Goal: Information Seeking & Learning: Learn about a topic

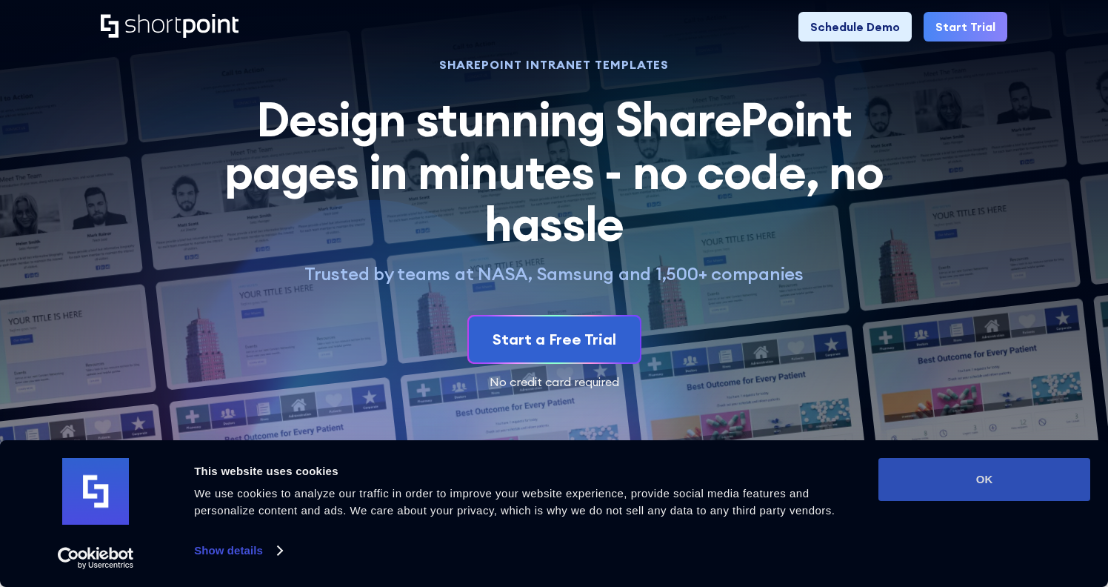
click at [947, 481] on button "OK" at bounding box center [985, 479] width 212 height 43
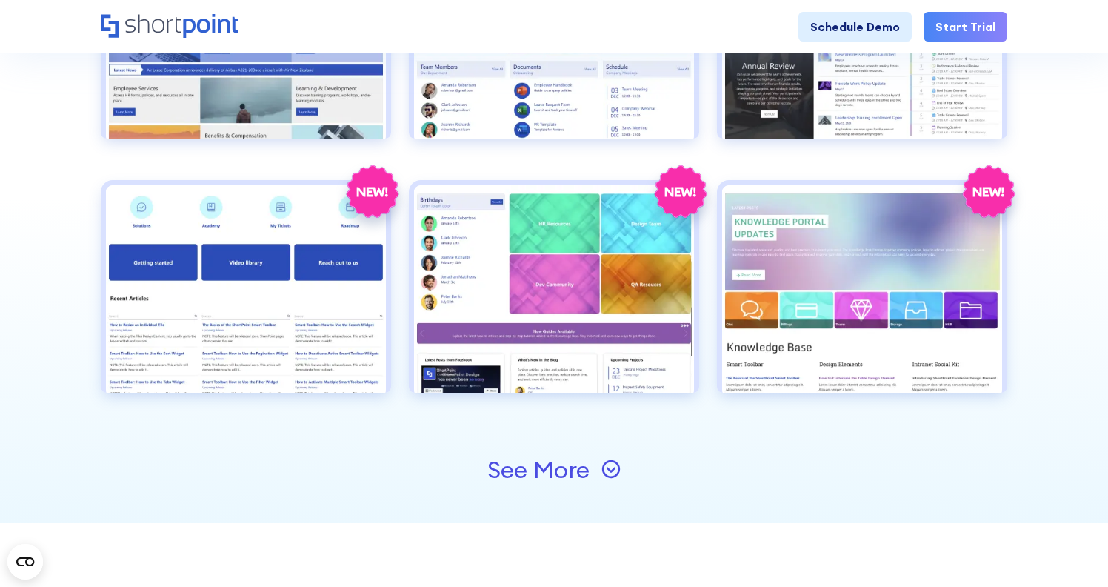
scroll to position [1594, 0]
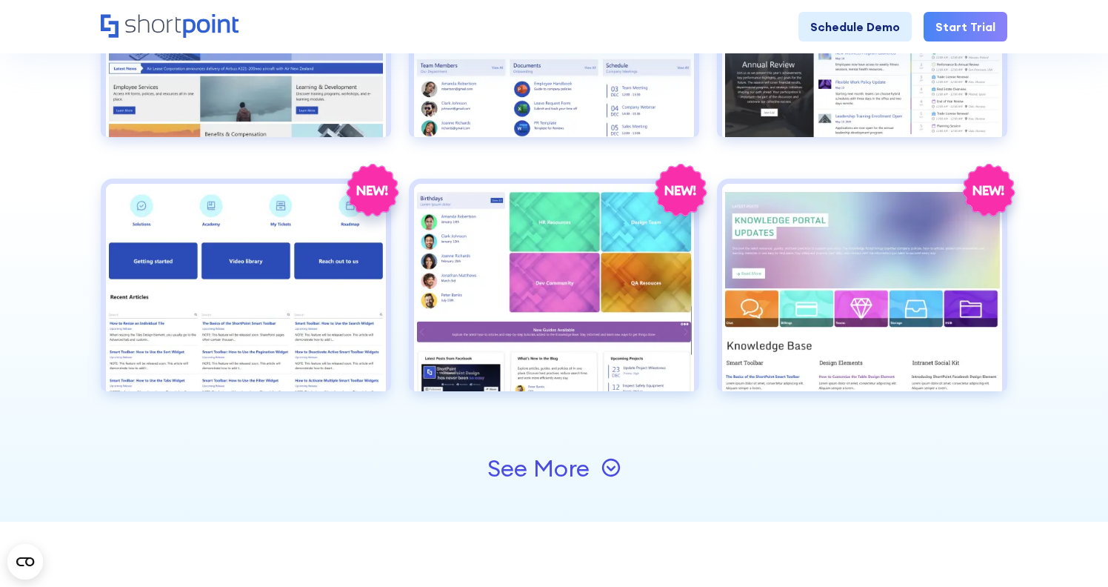
click at [614, 463] on icon at bounding box center [611, 467] width 19 height 19
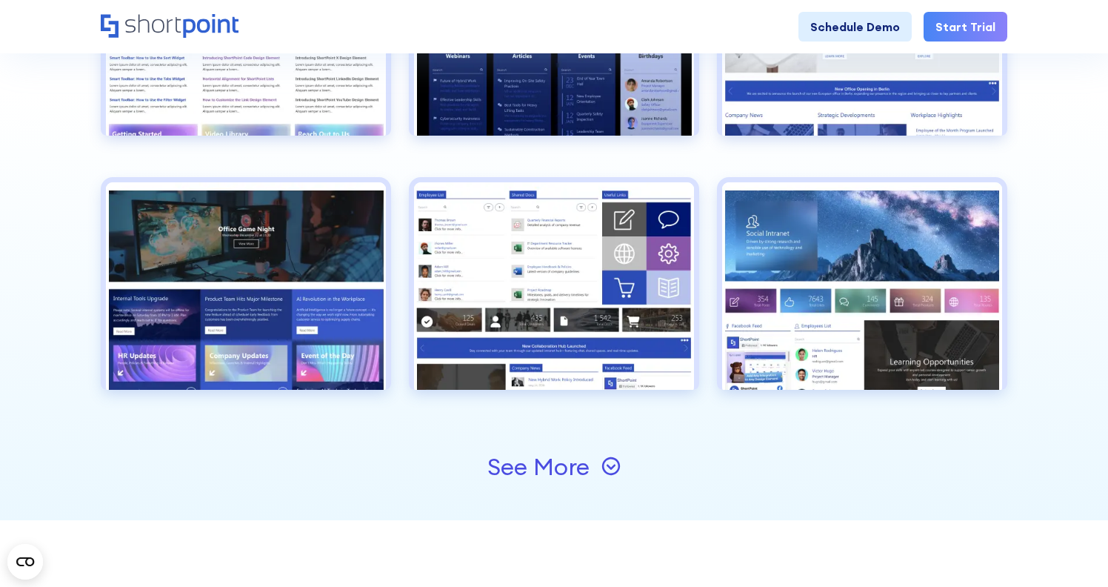
scroll to position [2105, 0]
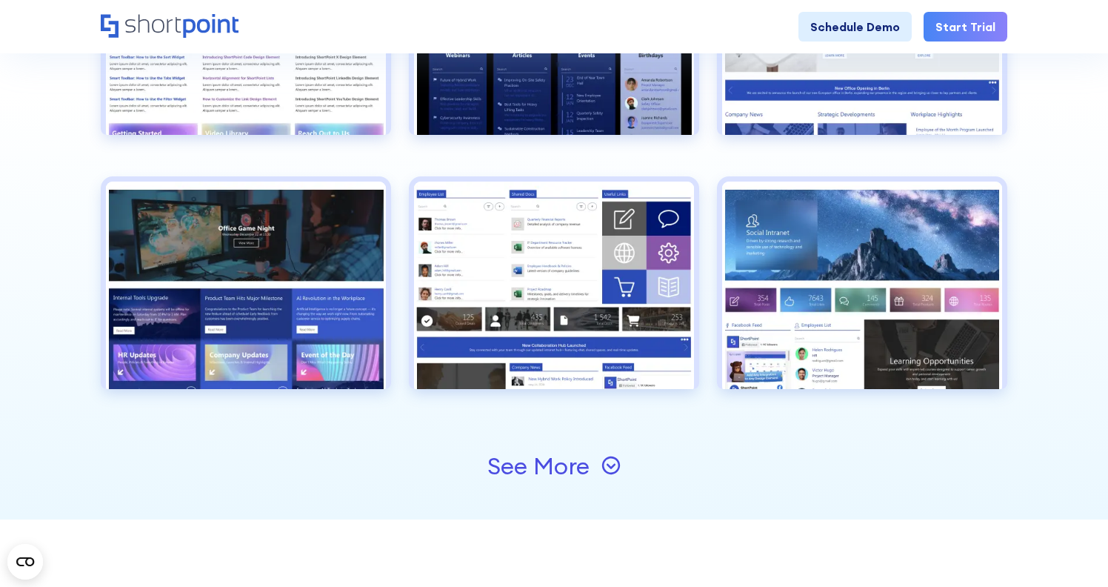
click at [615, 464] on icon at bounding box center [611, 466] width 9 height 5
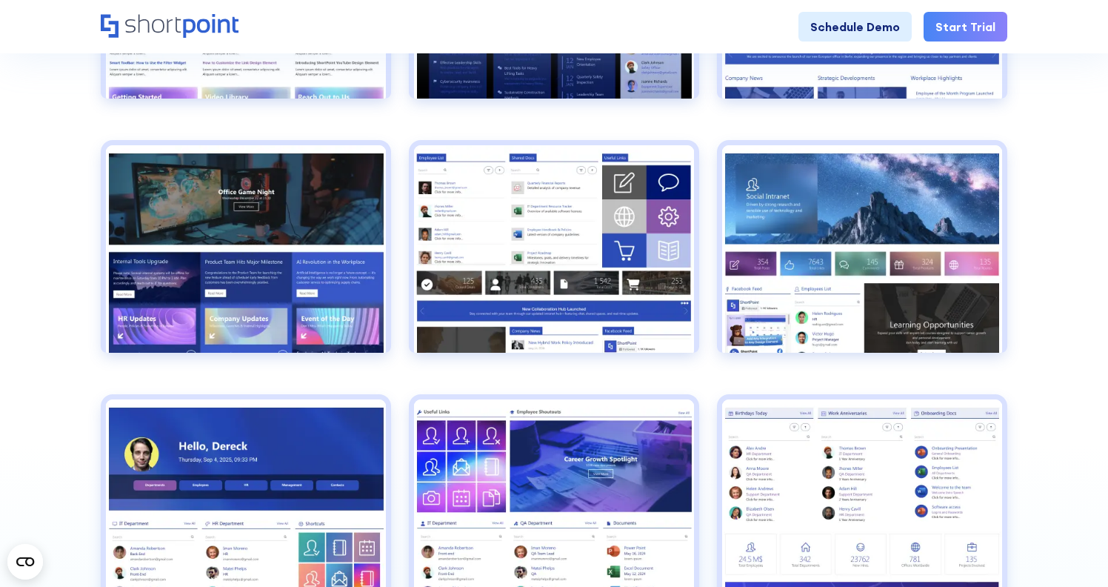
scroll to position [2180, 0]
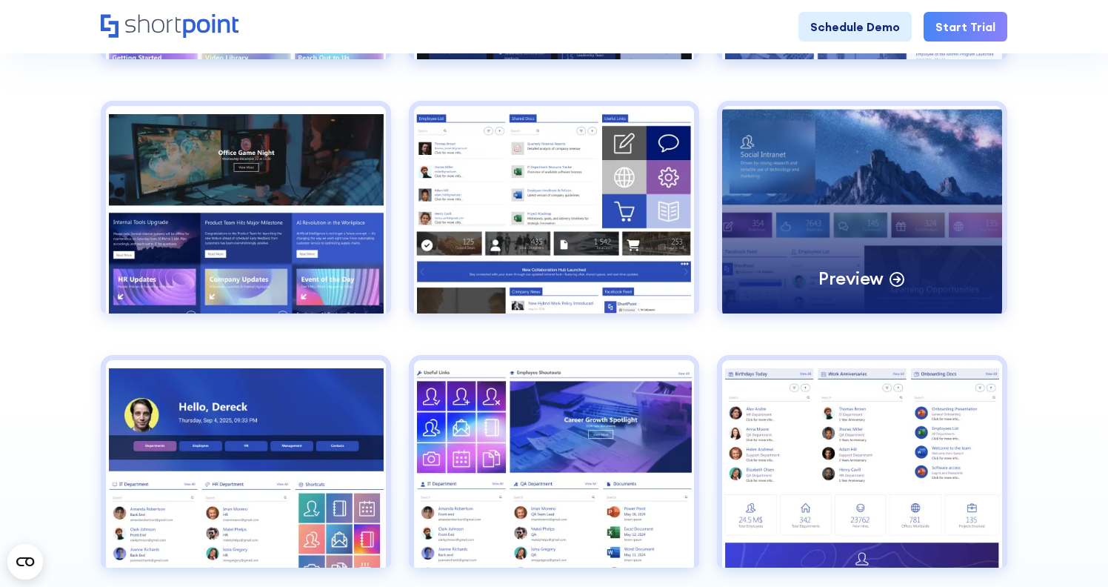
click at [856, 159] on div "Preview" at bounding box center [862, 209] width 280 height 207
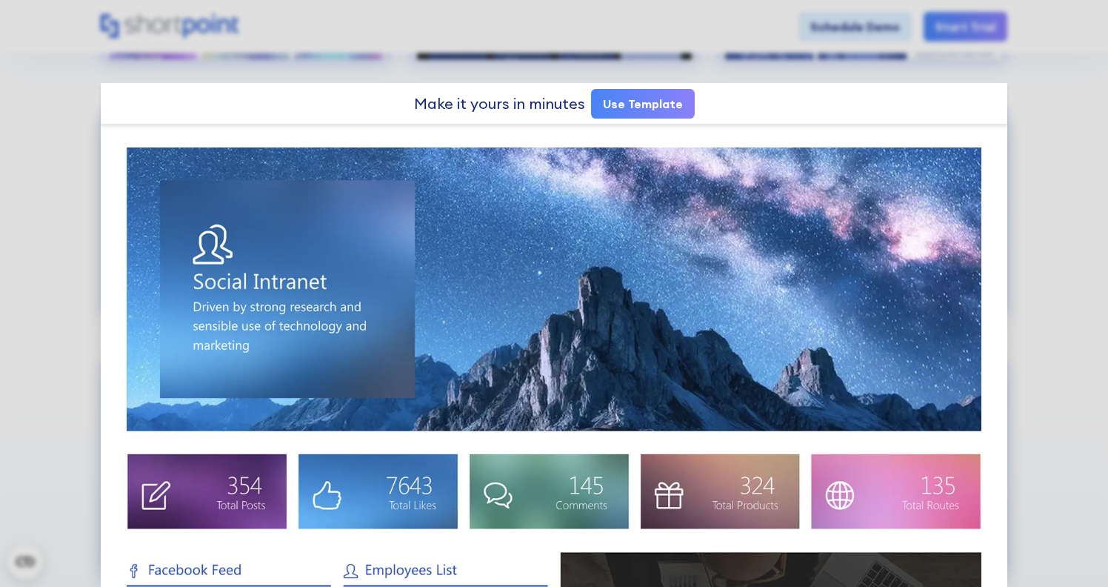
scroll to position [0, 0]
